Goal: Contribute content

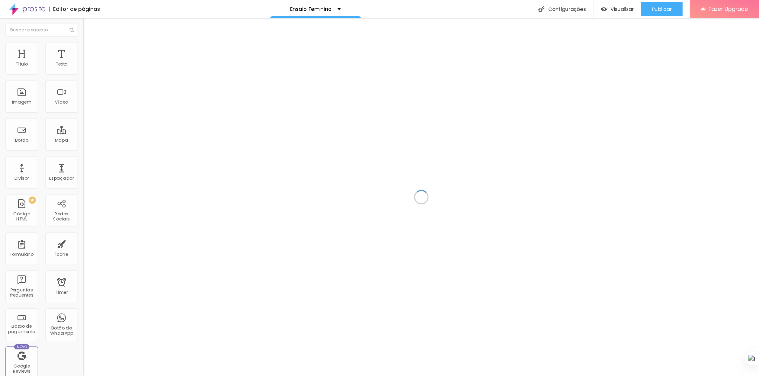
scroll to position [361, 0]
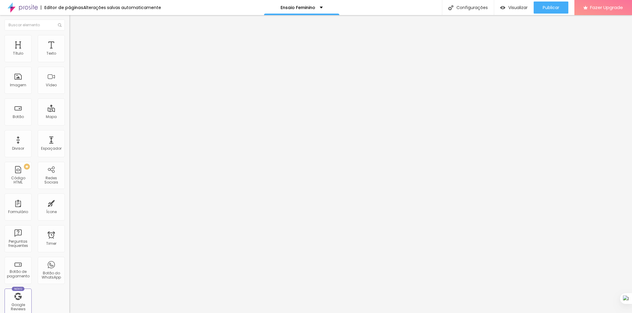
type input "52"
type input "53"
type input "54"
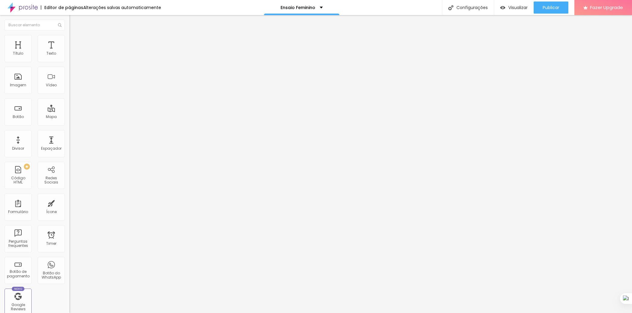
type input "54"
type input "55"
type input "56"
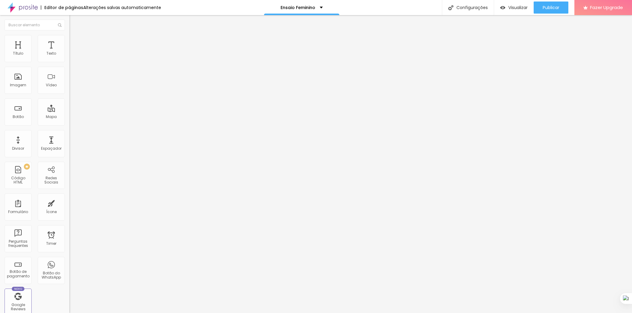
type input "57"
type input "58"
type input "59"
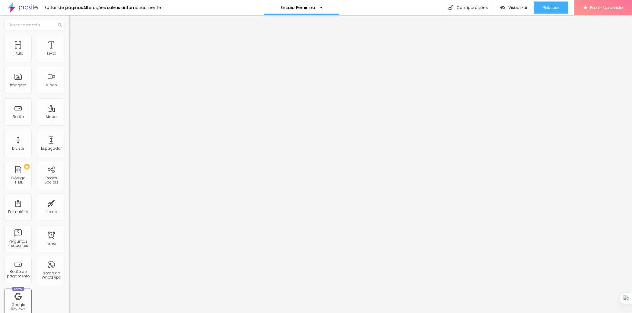
type input "59"
type input "60"
type input "61"
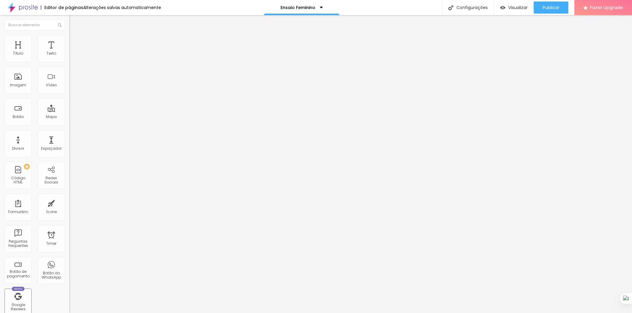
type input "62"
type input "63"
type input "64"
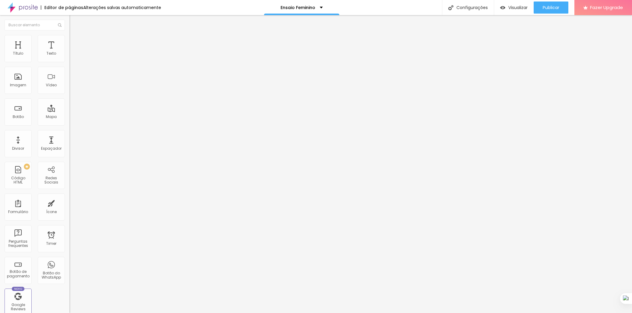
type input "64"
type input "63"
drag, startPoint x: 30, startPoint y: 128, endPoint x: 35, endPoint y: 128, distance: 4.9
type input "63"
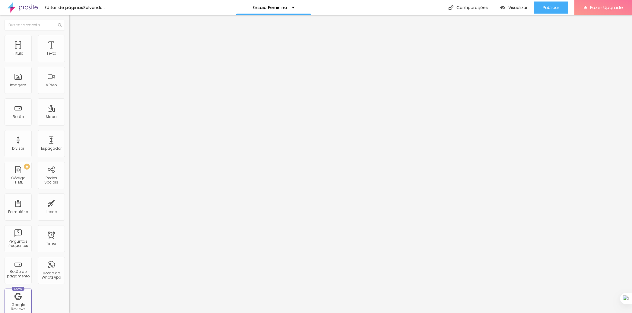
click at [69, 143] on input "range" at bounding box center [88, 145] width 39 height 5
click at [69, 35] on img at bounding box center [71, 37] width 5 height 5
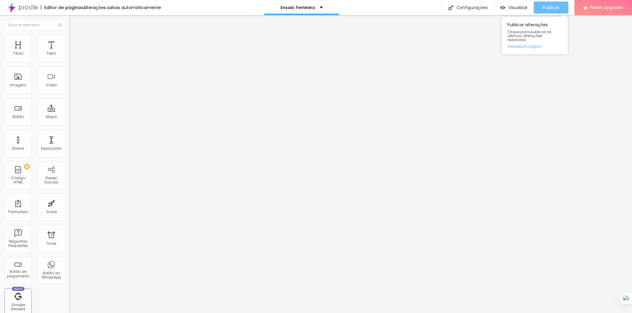
click at [549, 9] on span "Publicar" at bounding box center [551, 7] width 17 height 5
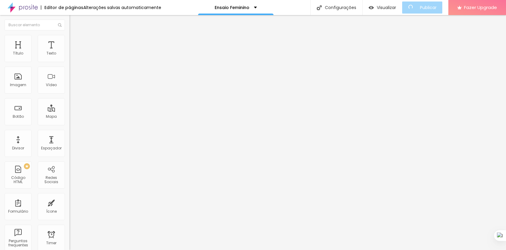
scroll to position [174, 0]
type input "24"
type input "28"
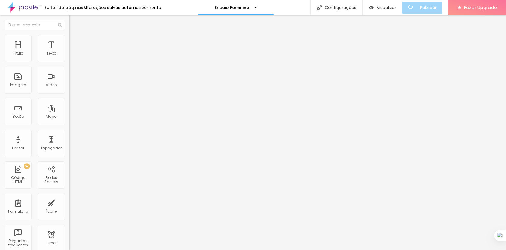
type input "31"
type input "32"
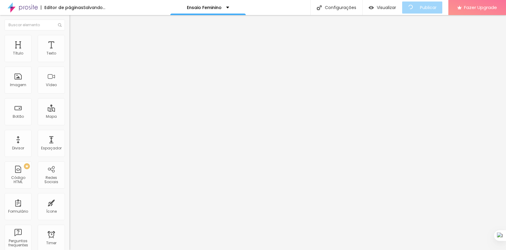
click at [69, 38] on li "Avançado" at bounding box center [103, 38] width 69 height 6
click at [69, 41] on li "Avançado" at bounding box center [103, 38] width 69 height 6
click at [74, 22] on img "button" at bounding box center [76, 22] width 5 height 5
click at [69, 57] on input "text" at bounding box center [105, 54] width 72 height 6
paste input "[URL][DOMAIN_NAME]"
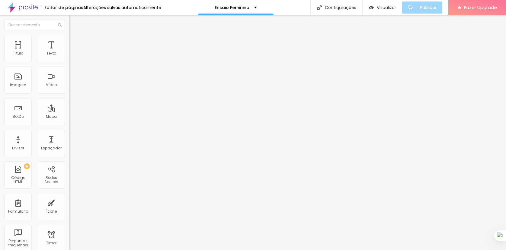
scroll to position [0, 37]
type input "[URL][DOMAIN_NAME]"
click at [69, 154] on div "Editar Vídeo Conteúdo Estilo Avançado URL do vídeo [URL][DOMAIN_NAME] Alinhamen…" at bounding box center [103, 132] width 69 height 235
